Goal: Communication & Community: Share content

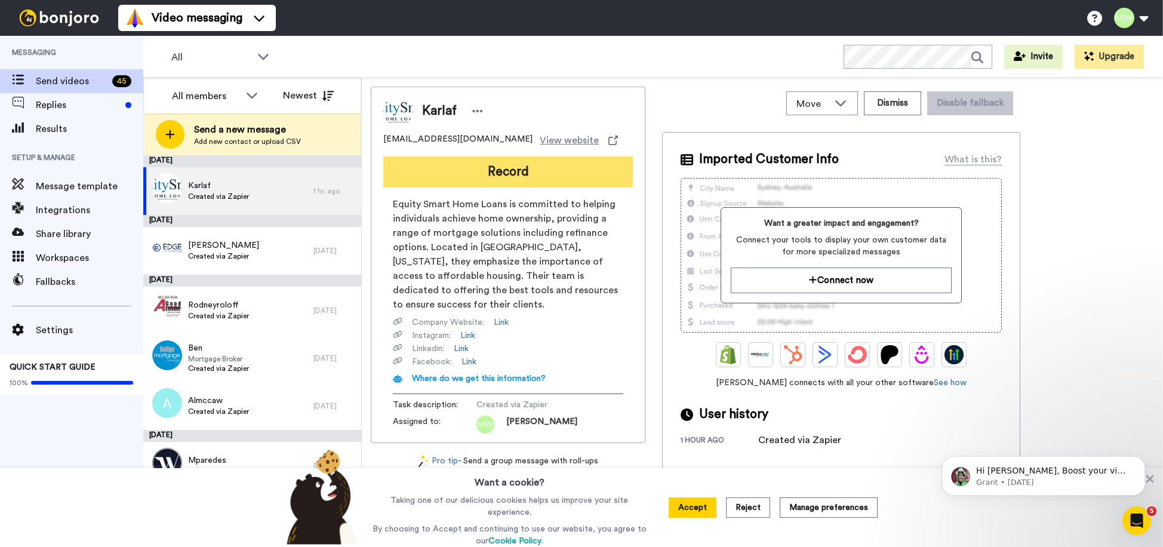
click at [529, 170] on button "Record" at bounding box center [508, 171] width 250 height 31
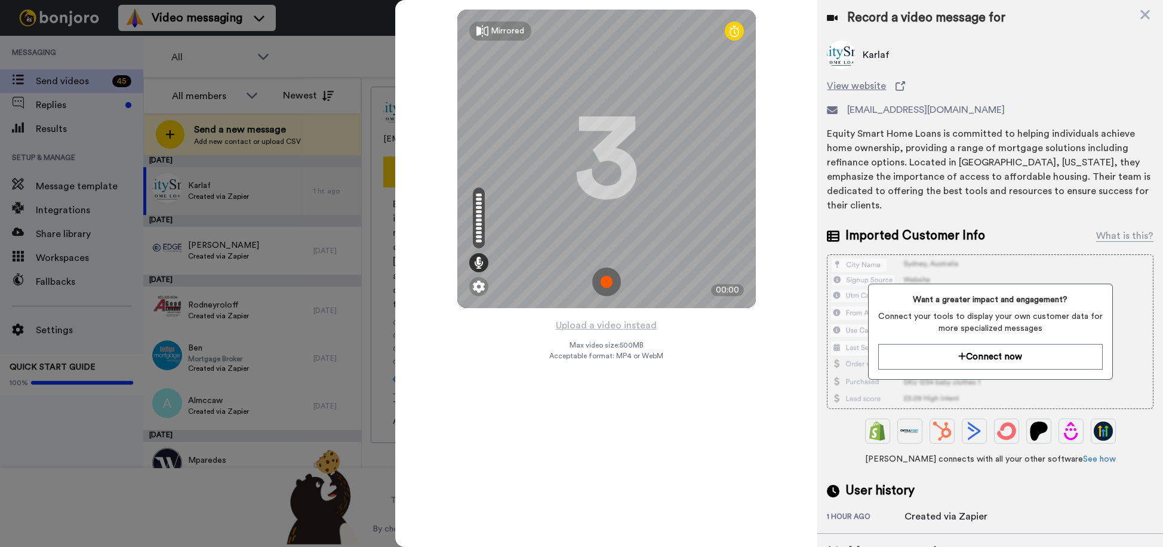
click at [600, 282] on img at bounding box center [606, 282] width 29 height 29
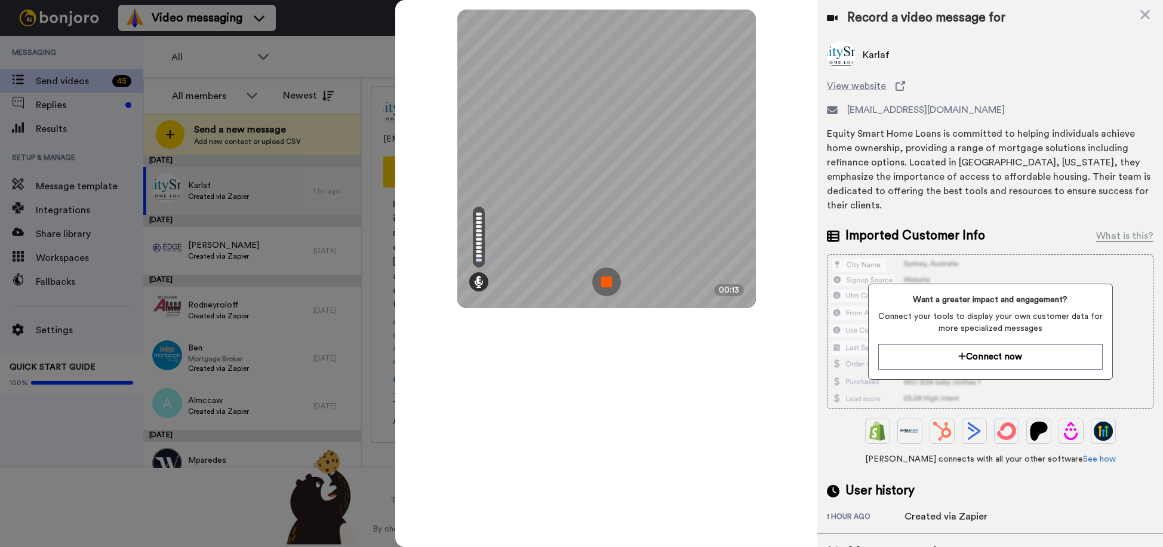
click at [605, 278] on img at bounding box center [606, 282] width 29 height 29
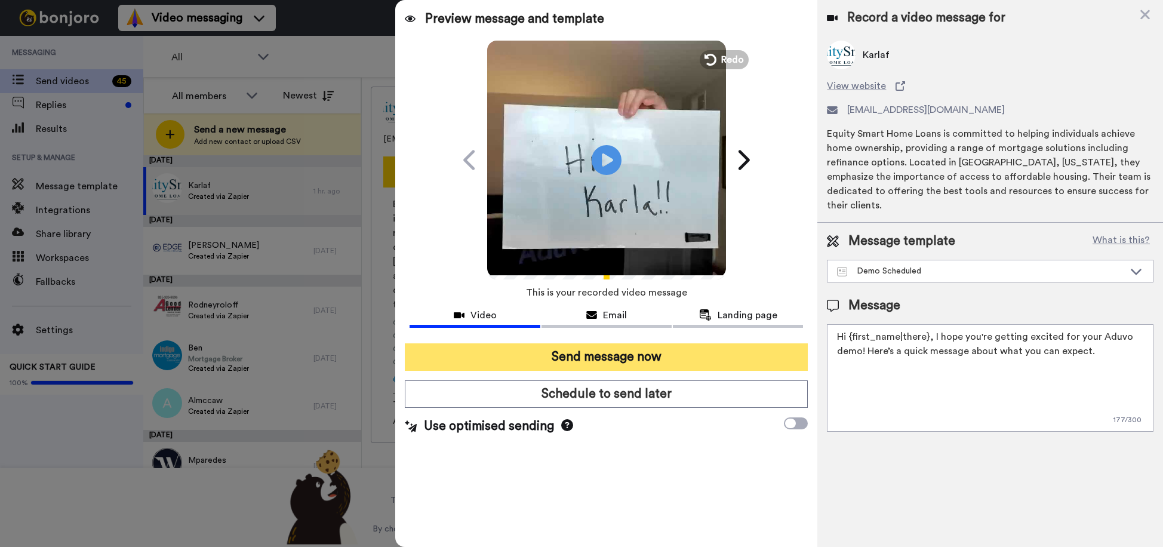
click at [658, 357] on button "Send message now" at bounding box center [606, 356] width 403 height 27
